Goal: Find specific page/section: Find specific page/section

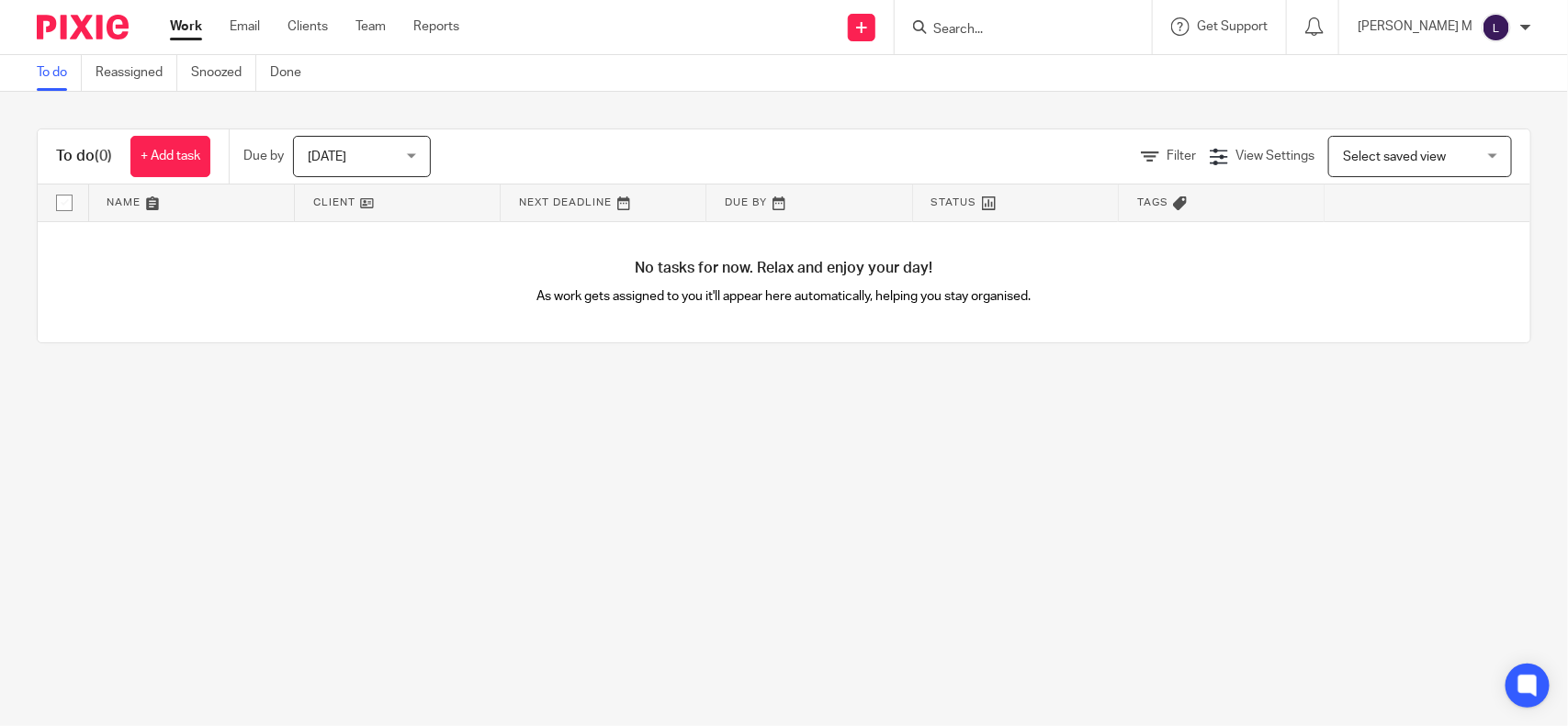
click at [981, 30] on input "Search" at bounding box center [1013, 30] width 165 height 17
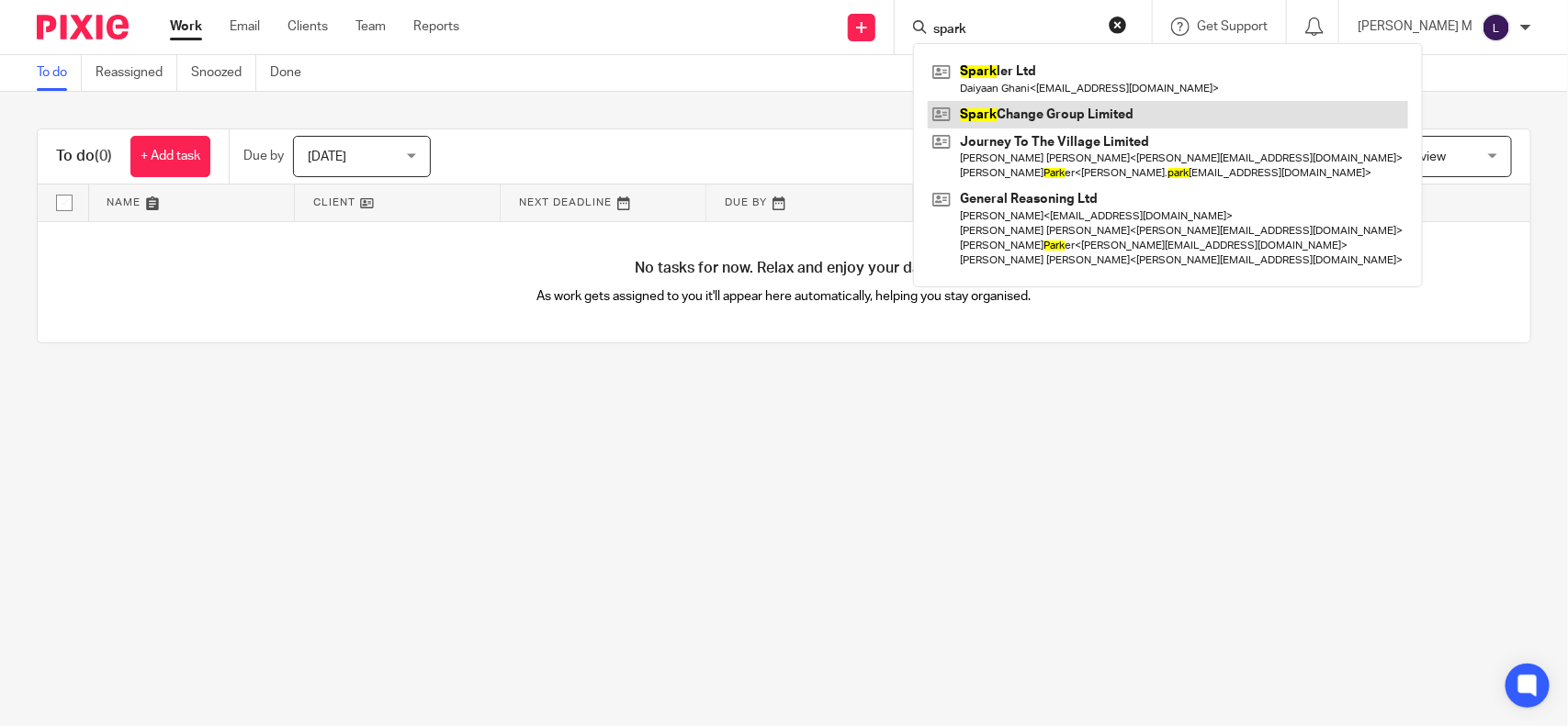
type input "spark"
click at [1026, 108] on link at bounding box center [1167, 115] width 480 height 28
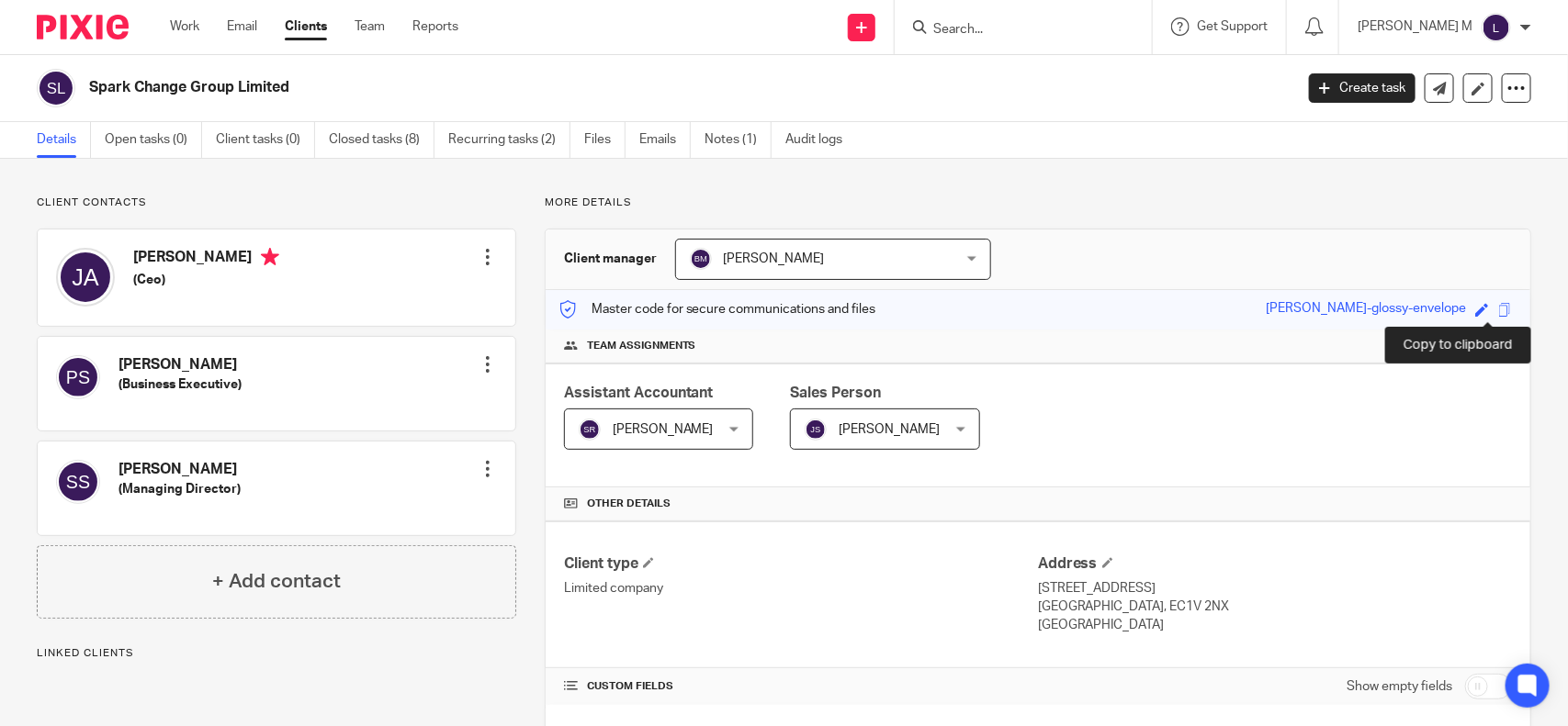
click at [1498, 313] on span at bounding box center [1504, 310] width 14 height 14
